Goal: Subscribe to service/newsletter

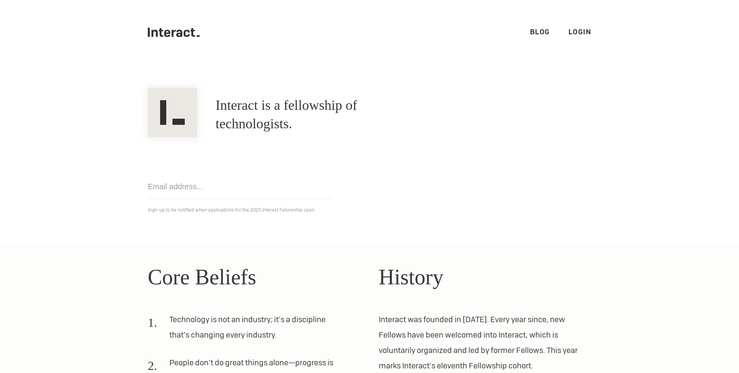
click at [234, 190] on input "email" at bounding box center [240, 186] width 185 height 25
type input "leogjhuang@gmail.com"
click at [397, 199] on div "leogjhuang@gmail.com Get notified Sign-up to be notified when applications for …" at bounding box center [370, 175] width 462 height 77
click at [302, 189] on input "leogjhuang@gmail.com" at bounding box center [240, 186] width 185 height 25
click input "Get notified" at bounding box center [0, 0] width 0 height 0
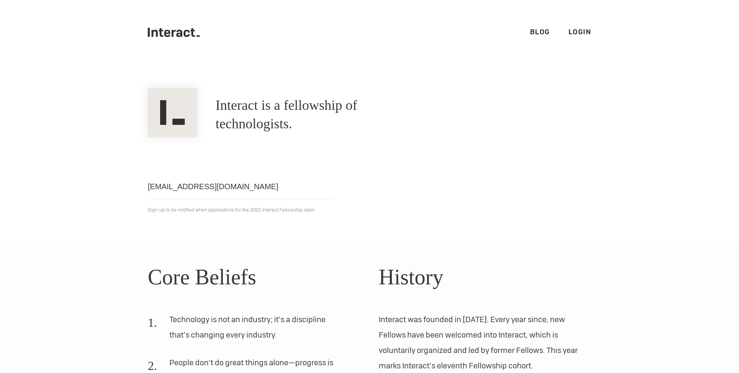
click at [538, 32] on link "Blog" at bounding box center [540, 31] width 20 height 9
